Goal: Information Seeking & Learning: Learn about a topic

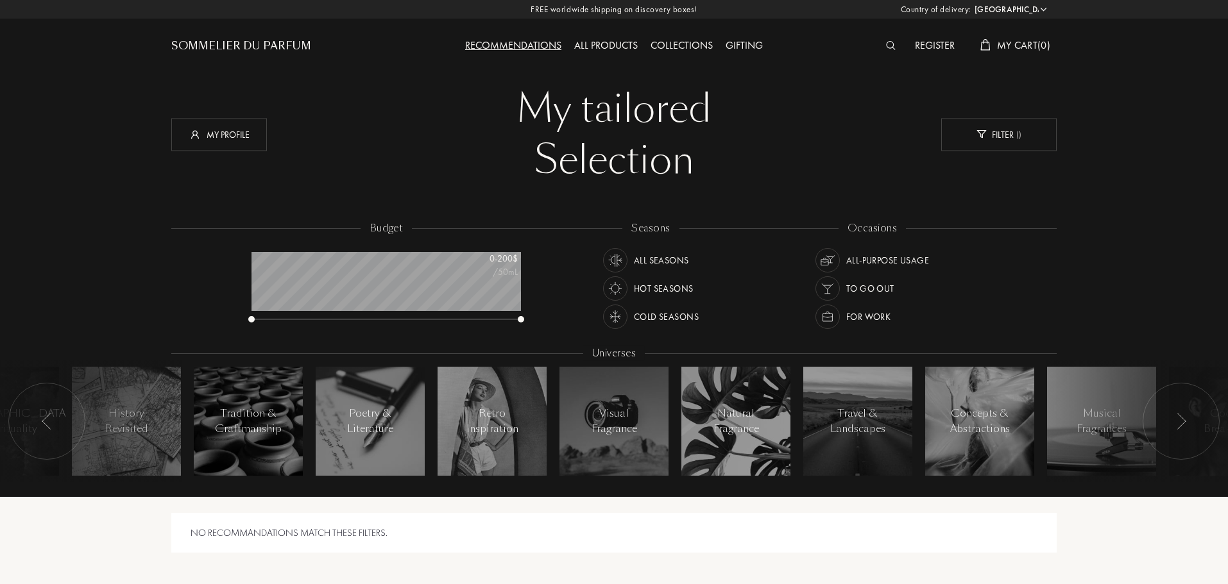
select select "US"
click at [888, 47] on img at bounding box center [891, 45] width 10 height 9
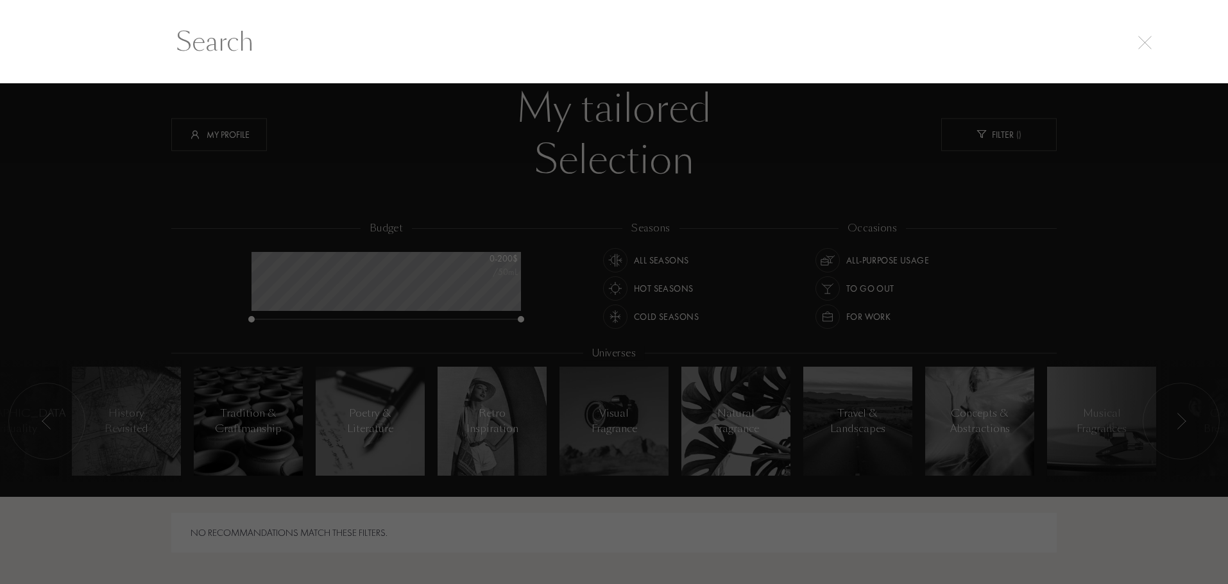
scroll to position [1, 0]
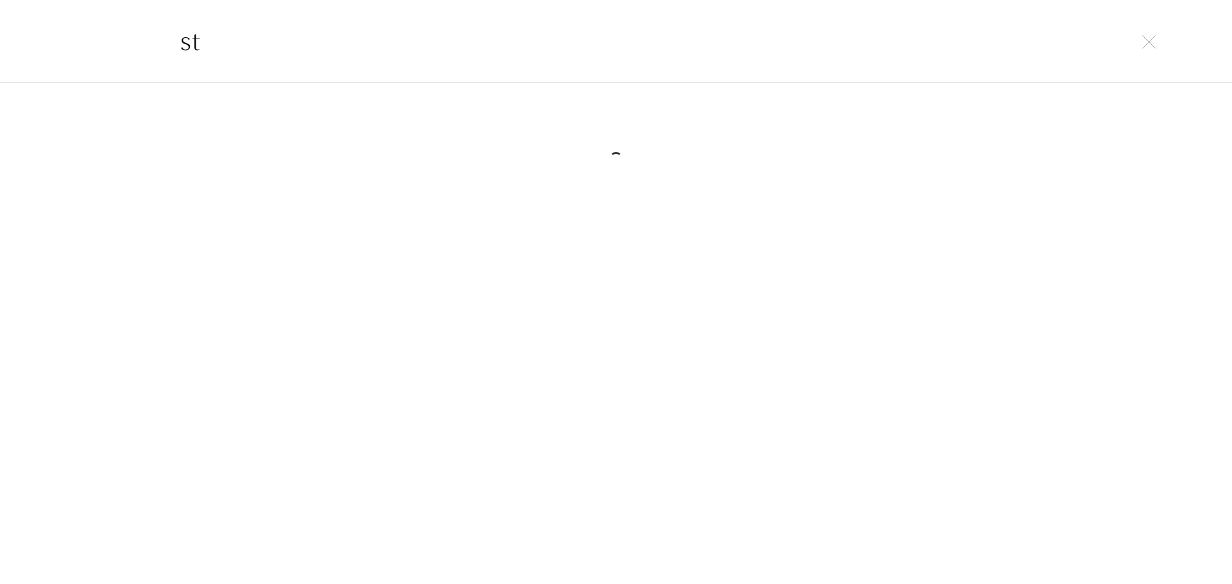
type input "s"
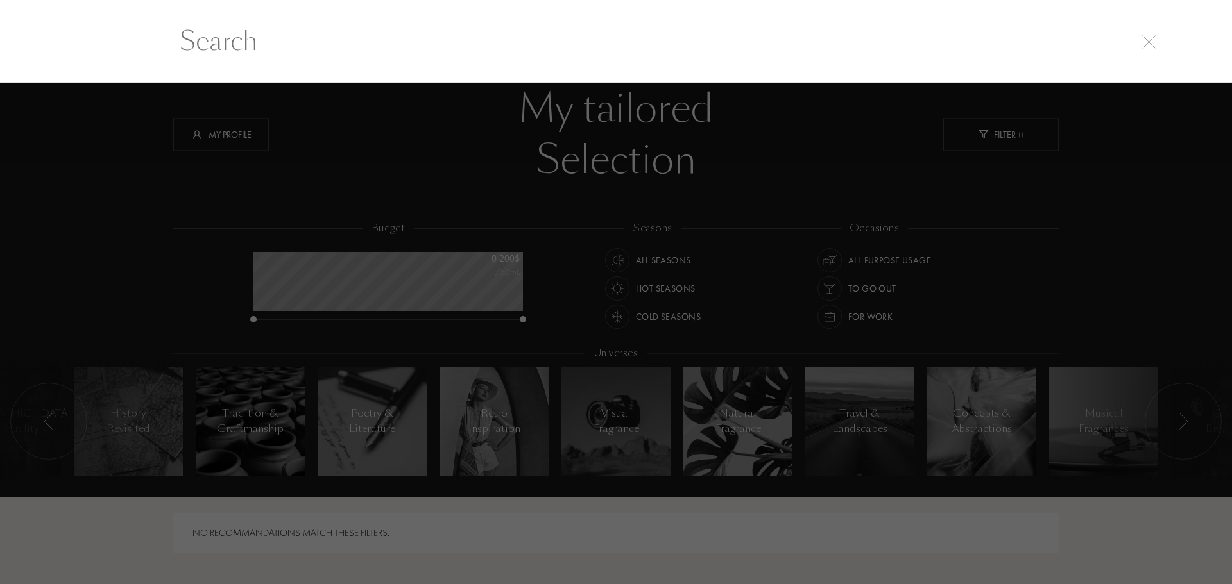
click at [820, 178] on div at bounding box center [616, 334] width 1232 height 502
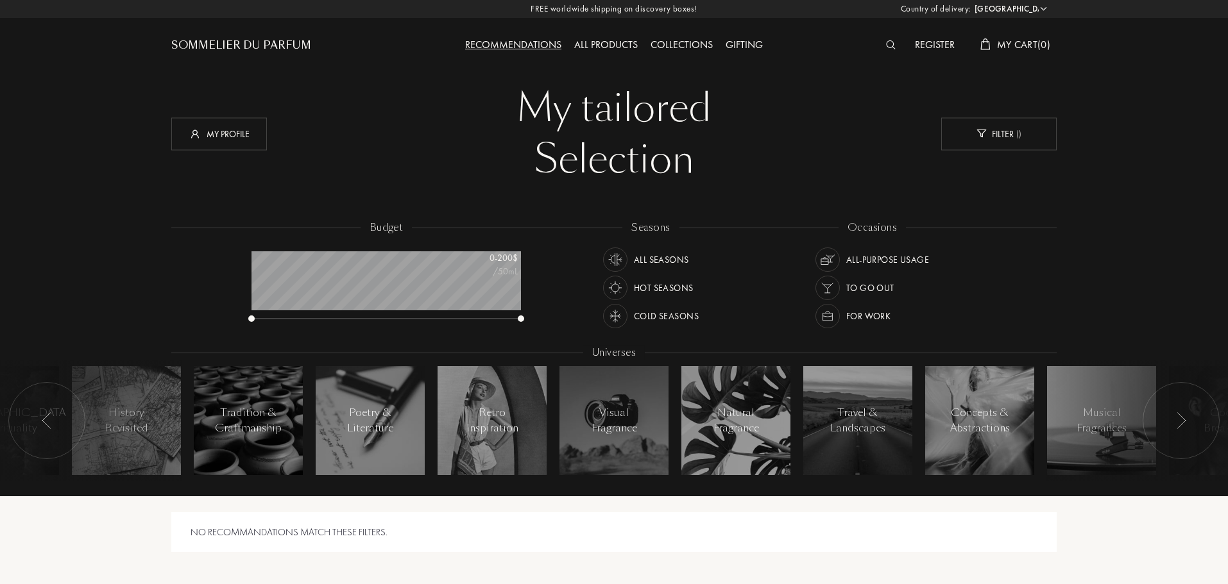
scroll to position [0, 0]
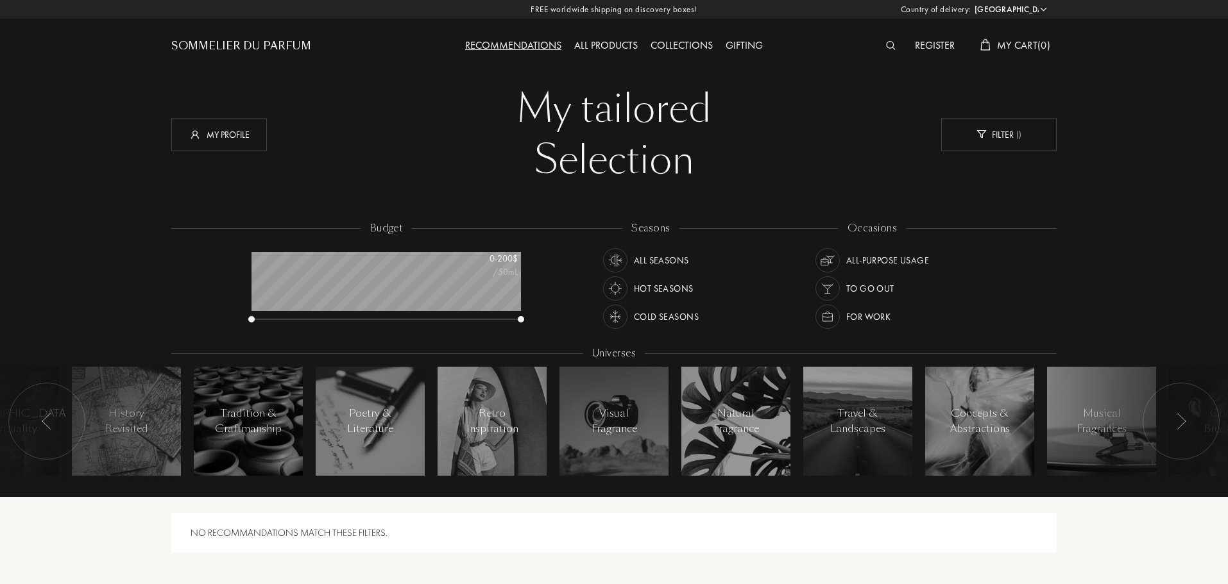
click at [620, 49] on div "All products" at bounding box center [606, 46] width 76 height 17
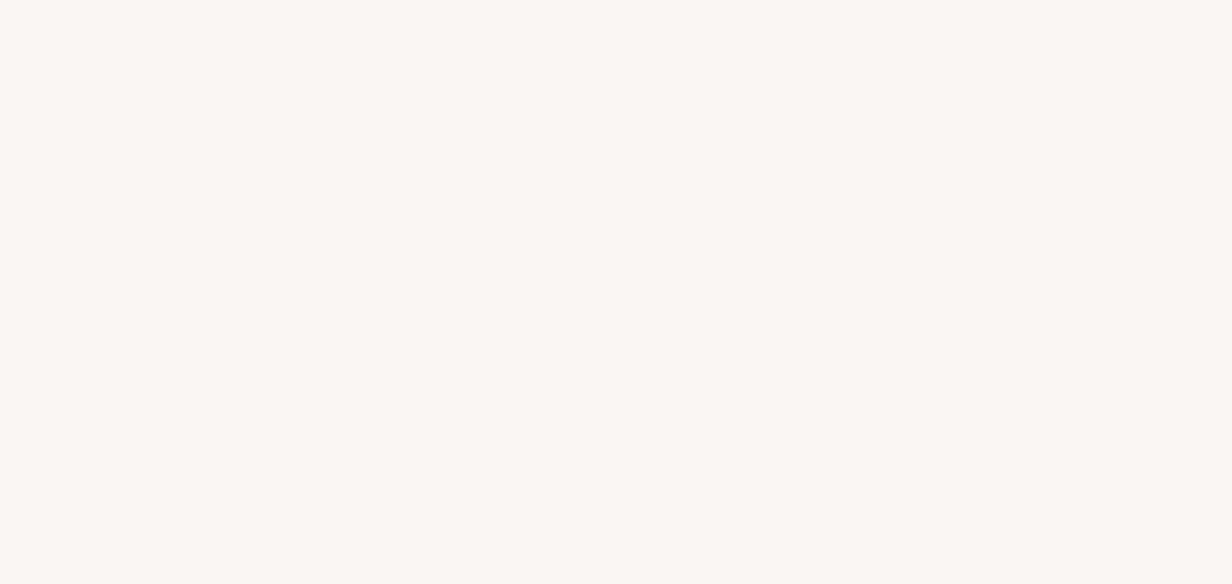
select select "US"
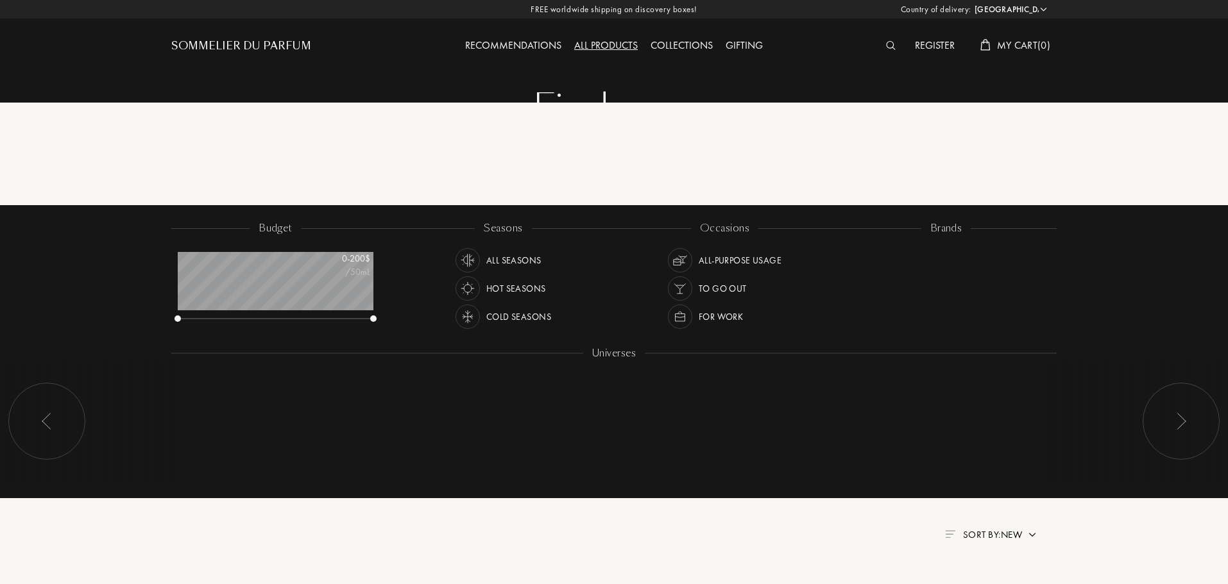
scroll to position [64, 196]
